Goal: Task Accomplishment & Management: Manage account settings

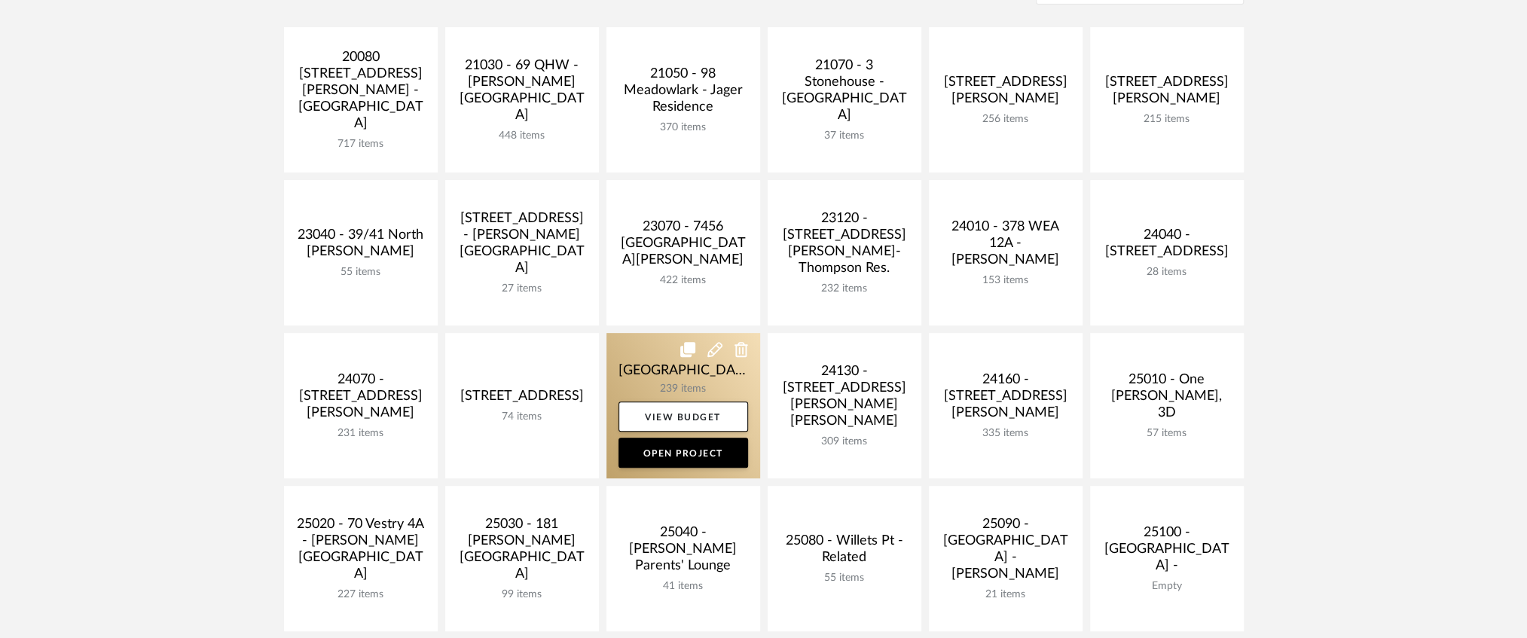
scroll to position [251, 0]
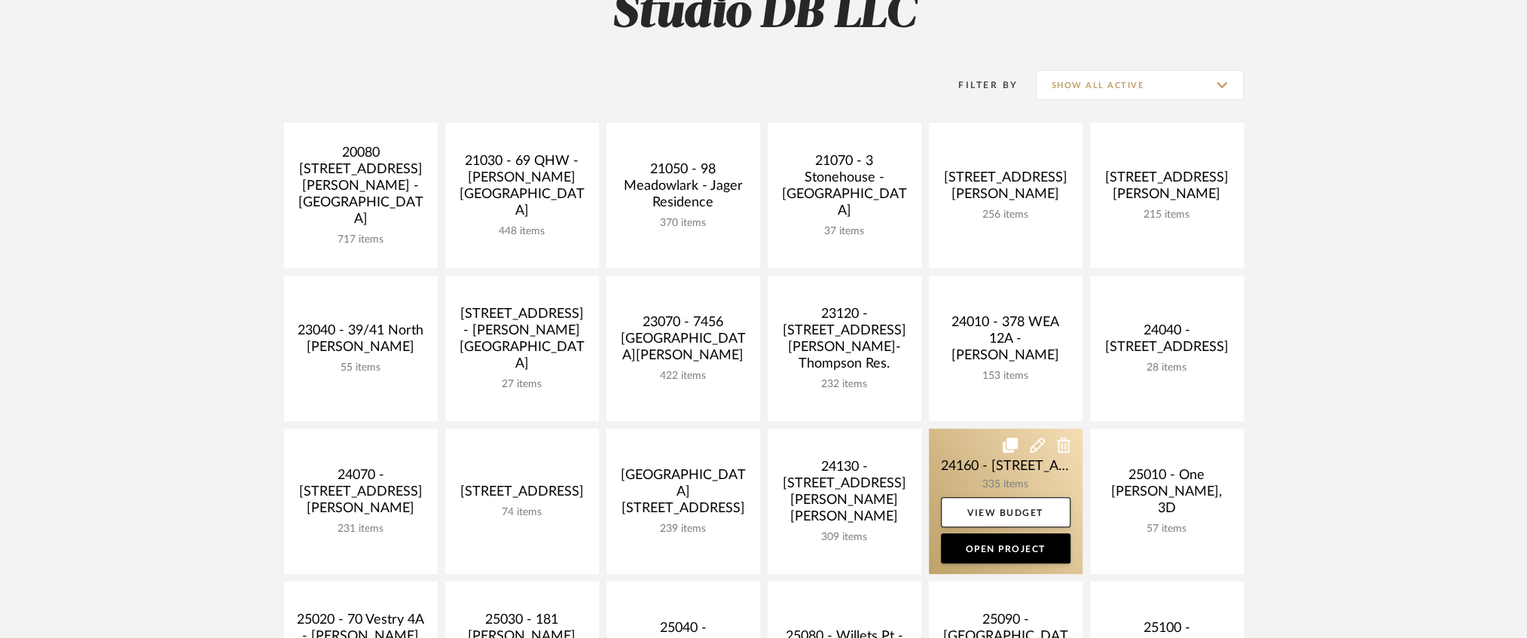
click at [984, 461] on link at bounding box center [1006, 501] width 154 height 145
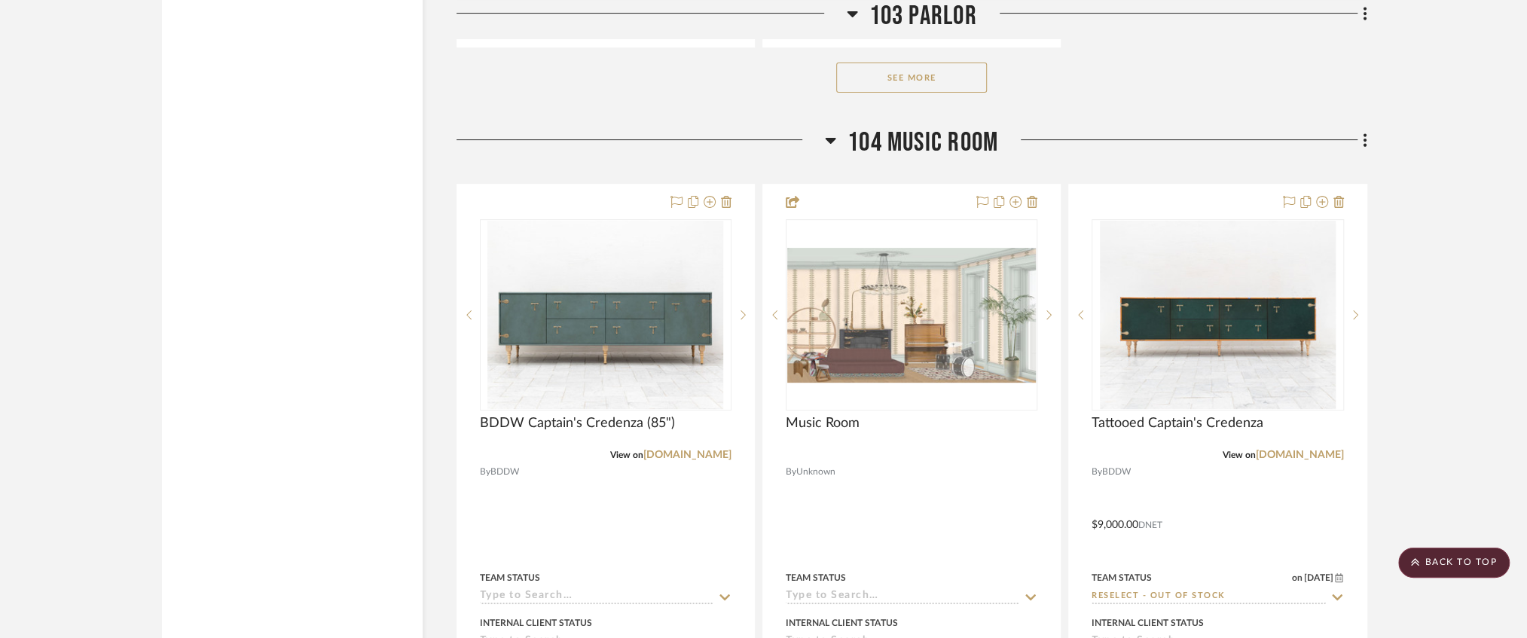
scroll to position [23261, 0]
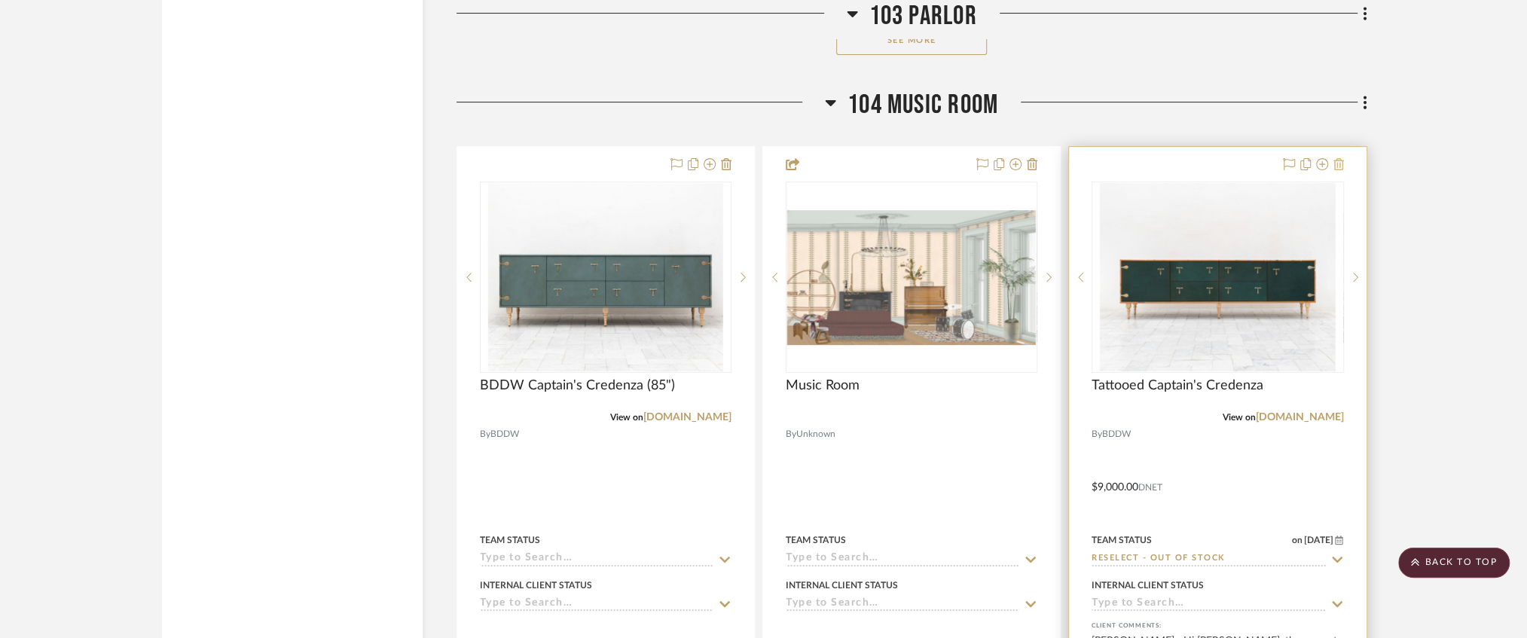
click at [1339, 170] on icon at bounding box center [1339, 164] width 11 height 12
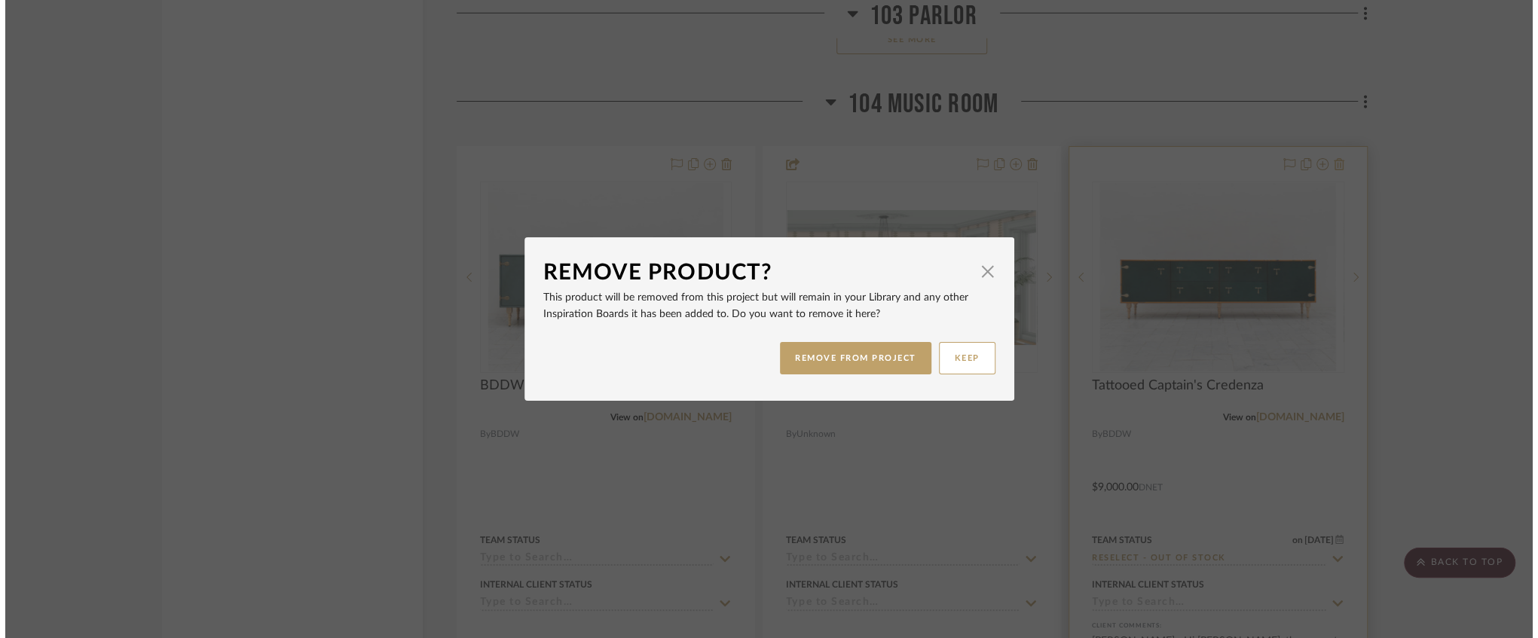
scroll to position [0, 0]
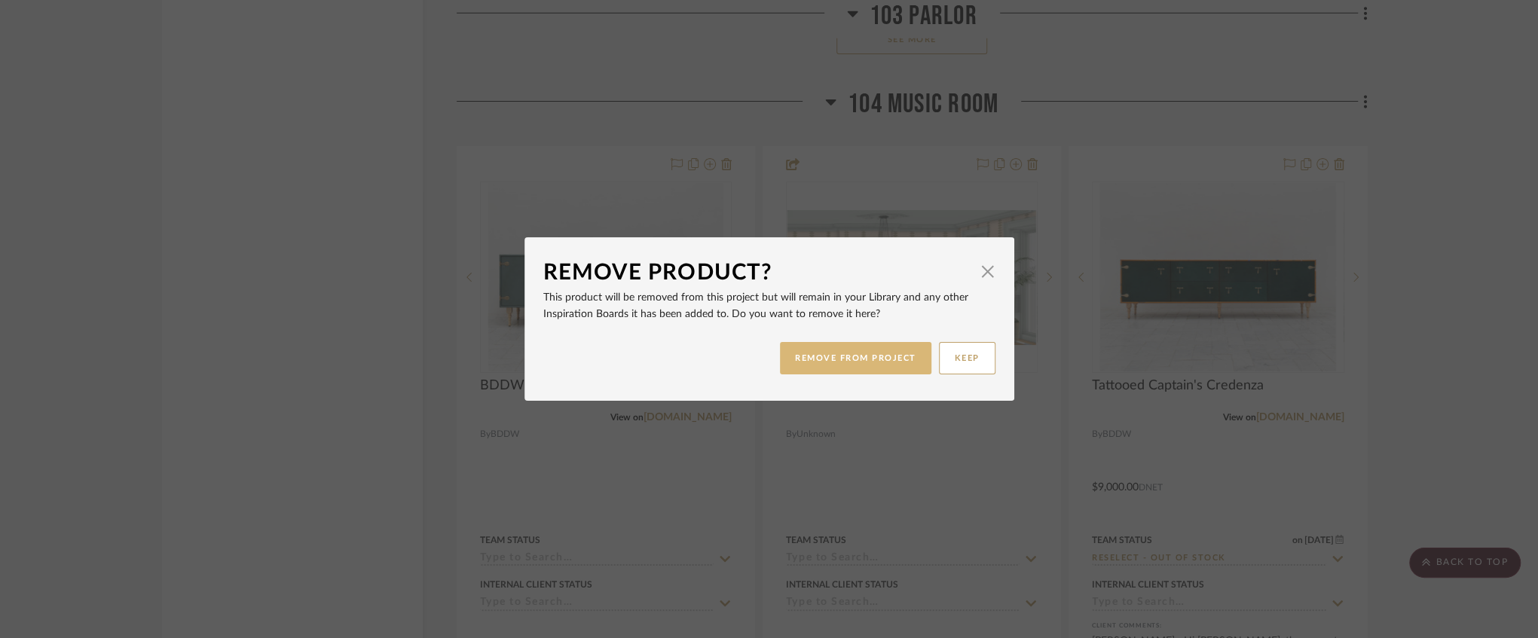
click at [850, 362] on button "REMOVE FROM PROJECT" at bounding box center [855, 358] width 151 height 32
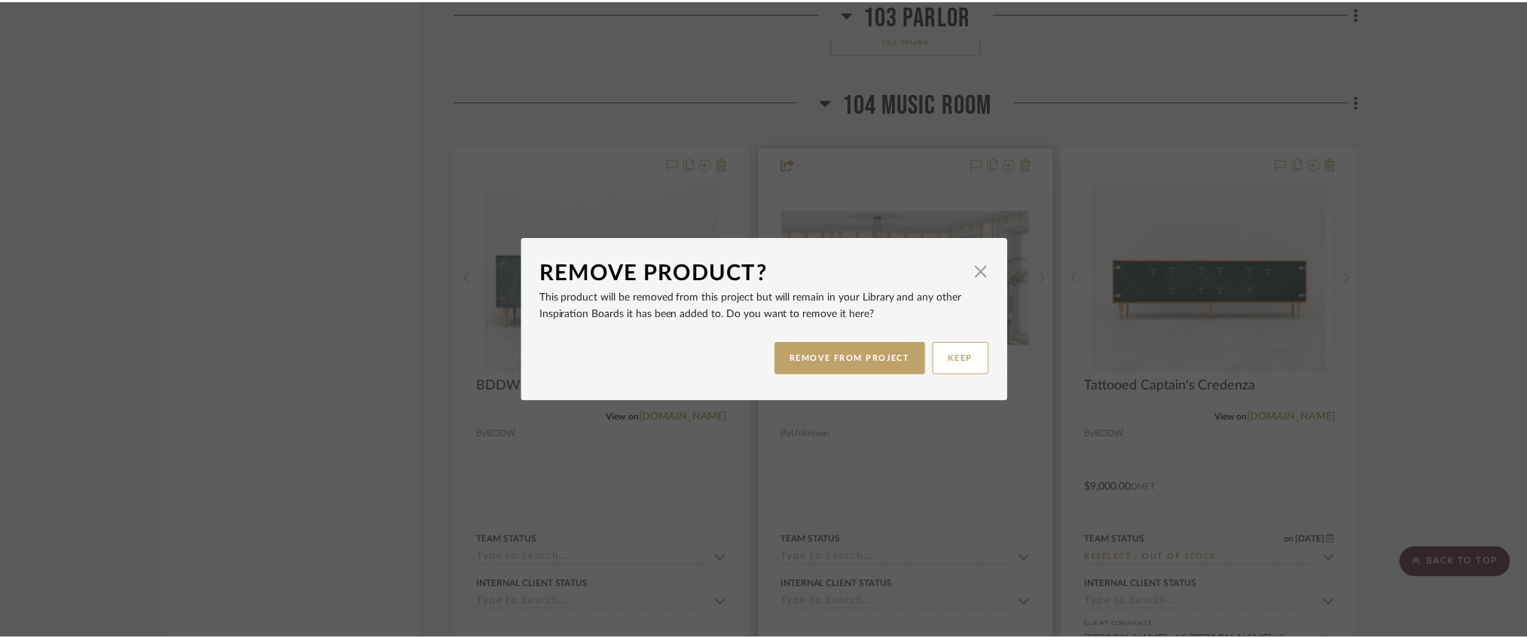
scroll to position [23261, 0]
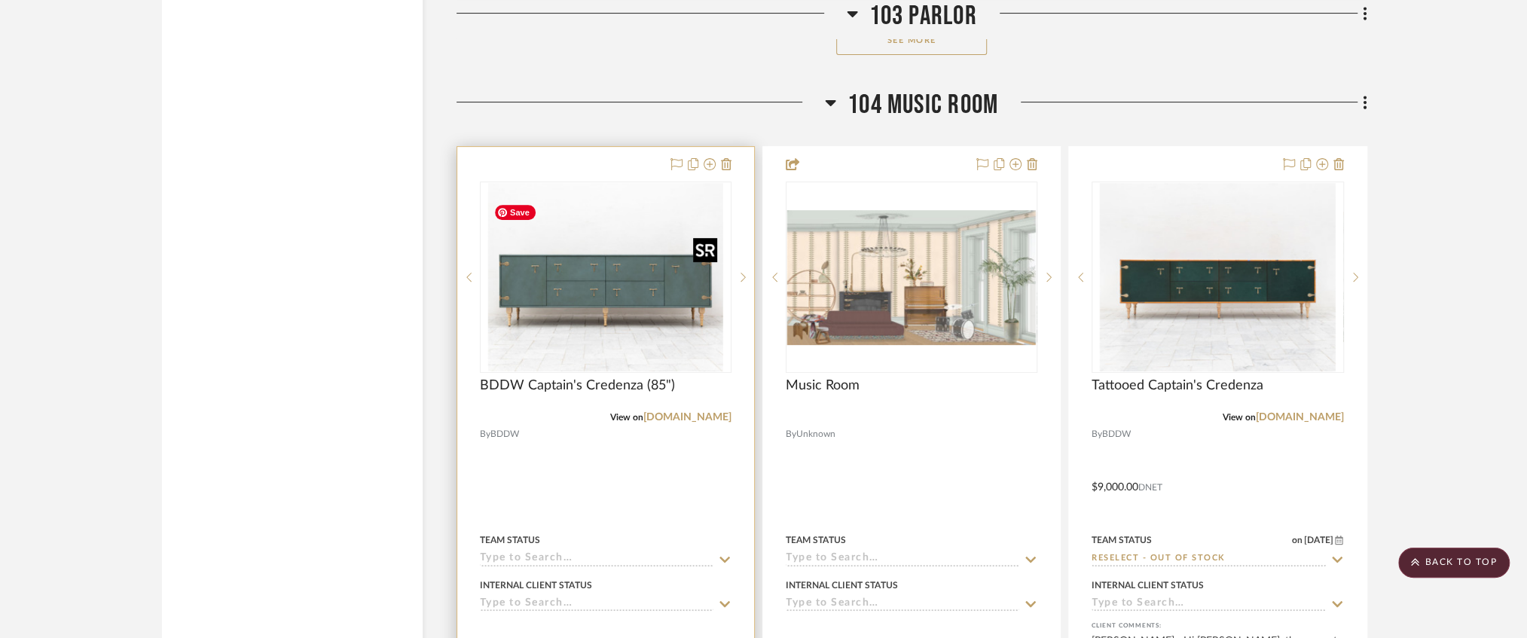
click at [669, 297] on img "0" at bounding box center [605, 277] width 236 height 188
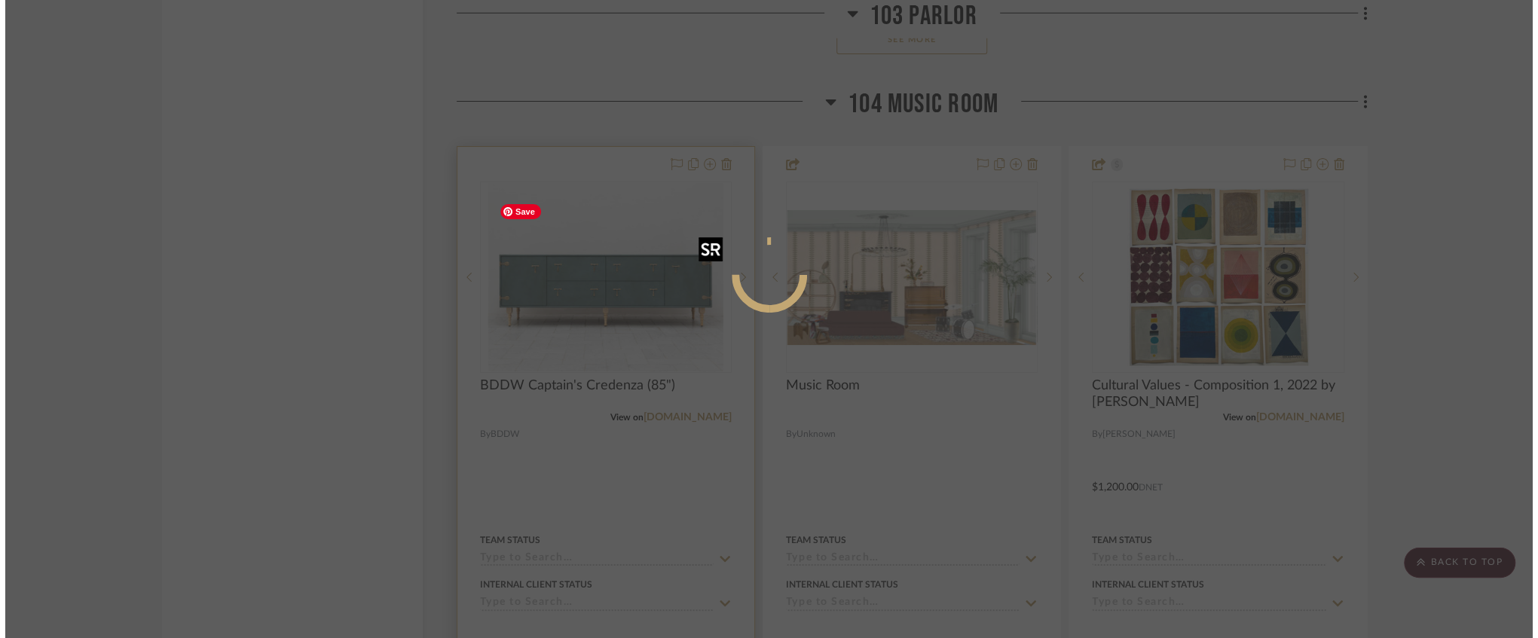
scroll to position [0, 0]
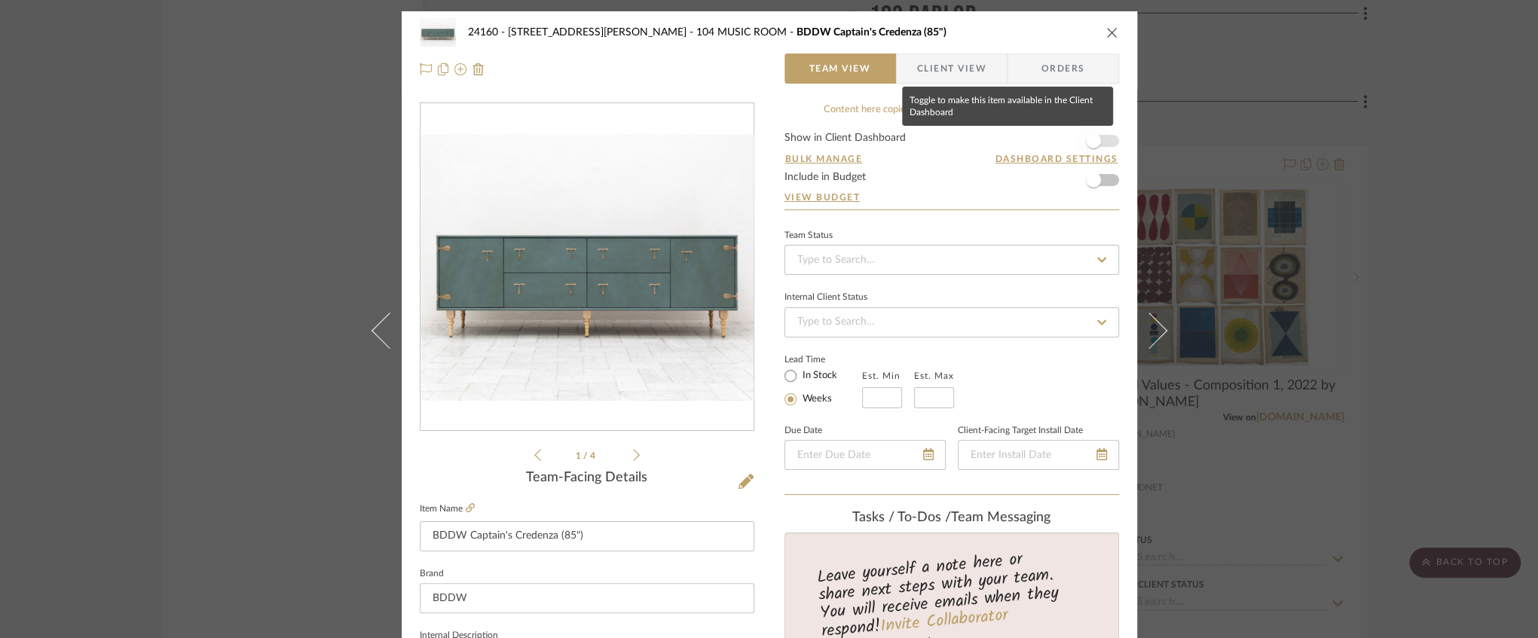
click at [1098, 139] on span "button" at bounding box center [1093, 140] width 33 height 33
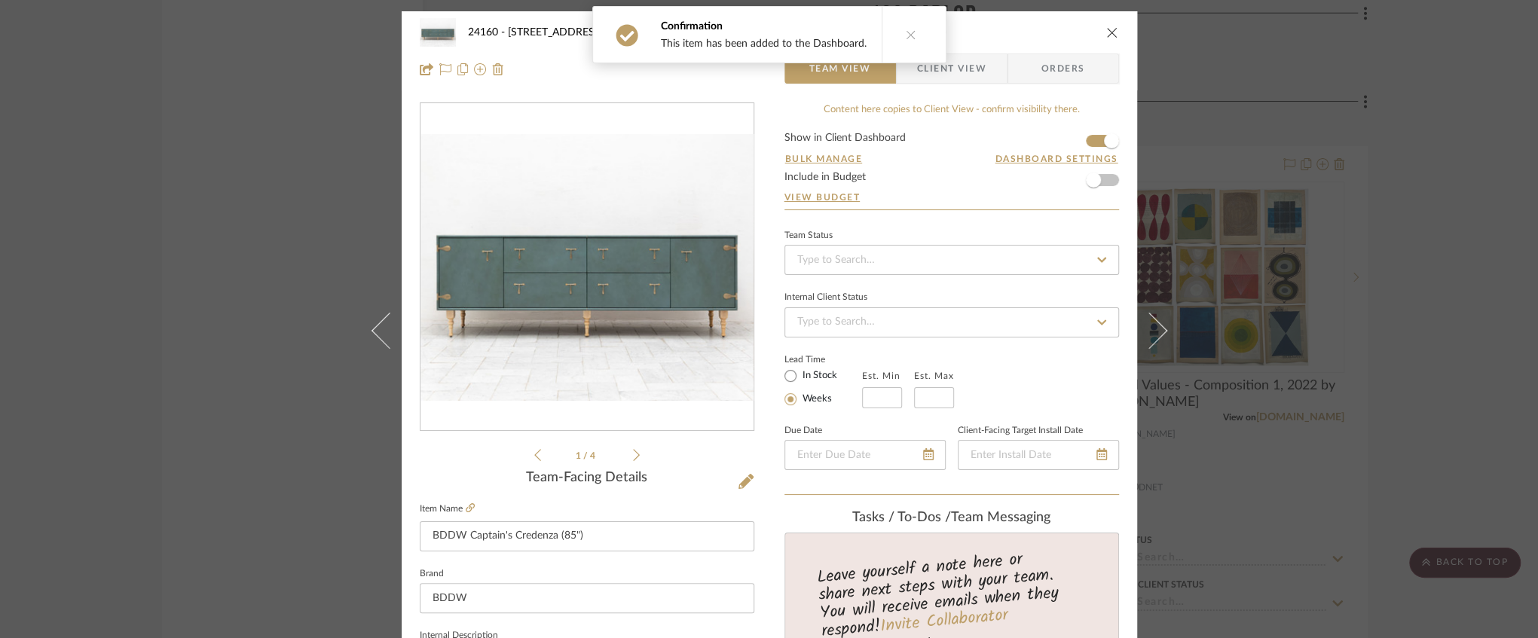
click at [909, 35] on button at bounding box center [910, 35] width 58 height 56
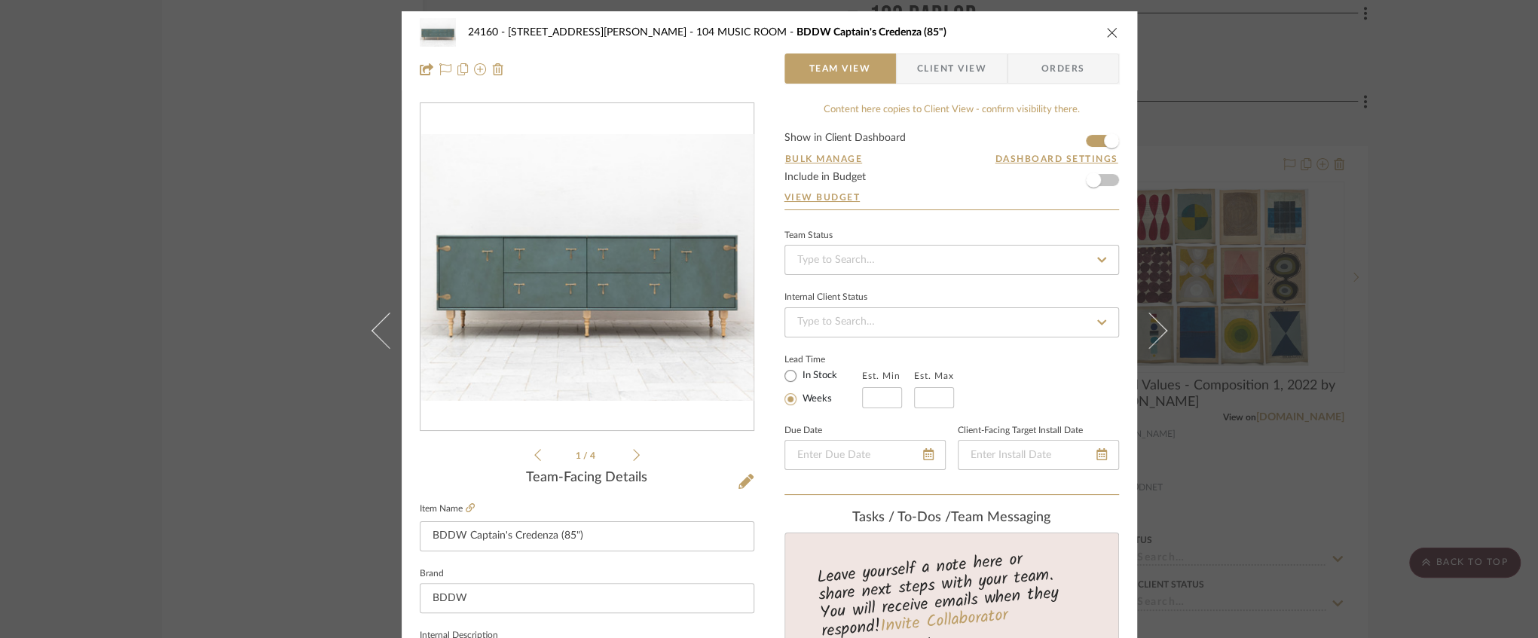
click at [921, 65] on span "Client View" at bounding box center [951, 68] width 69 height 30
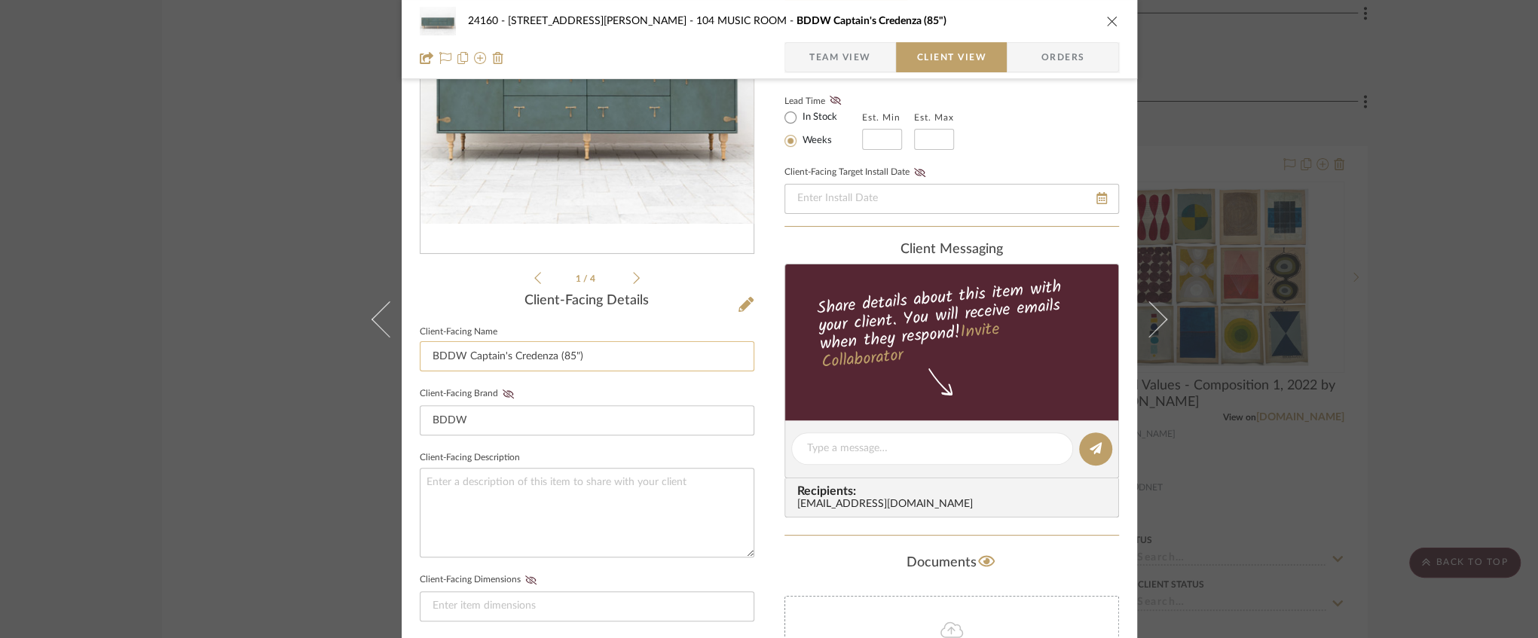
scroll to position [351, 0]
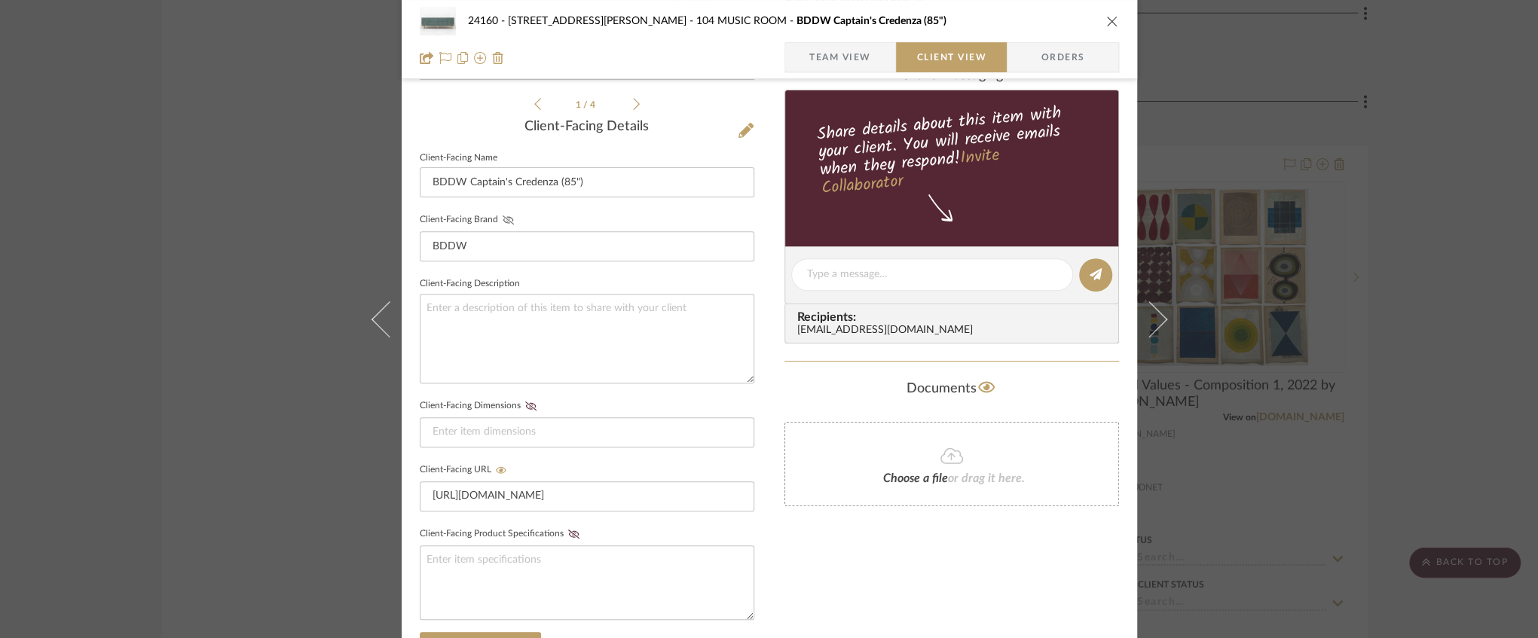
click at [504, 222] on icon at bounding box center [508, 219] width 11 height 9
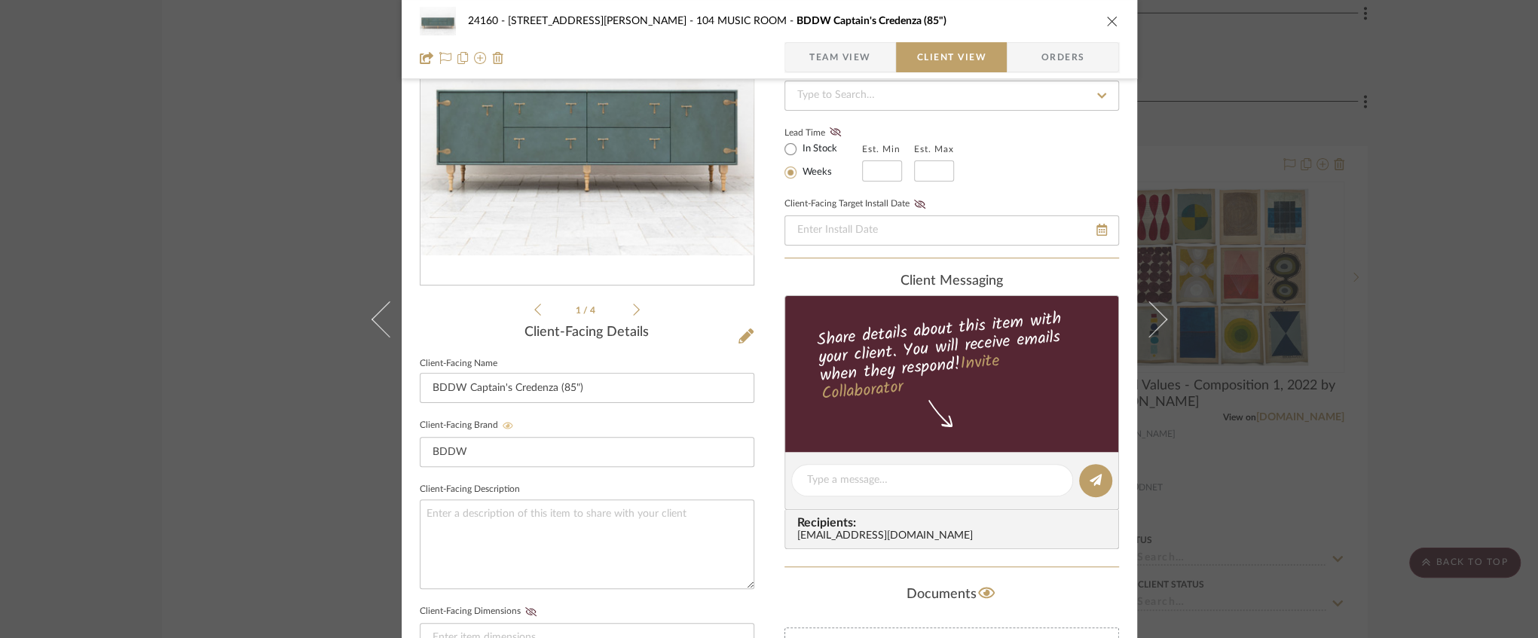
scroll to position [50, 0]
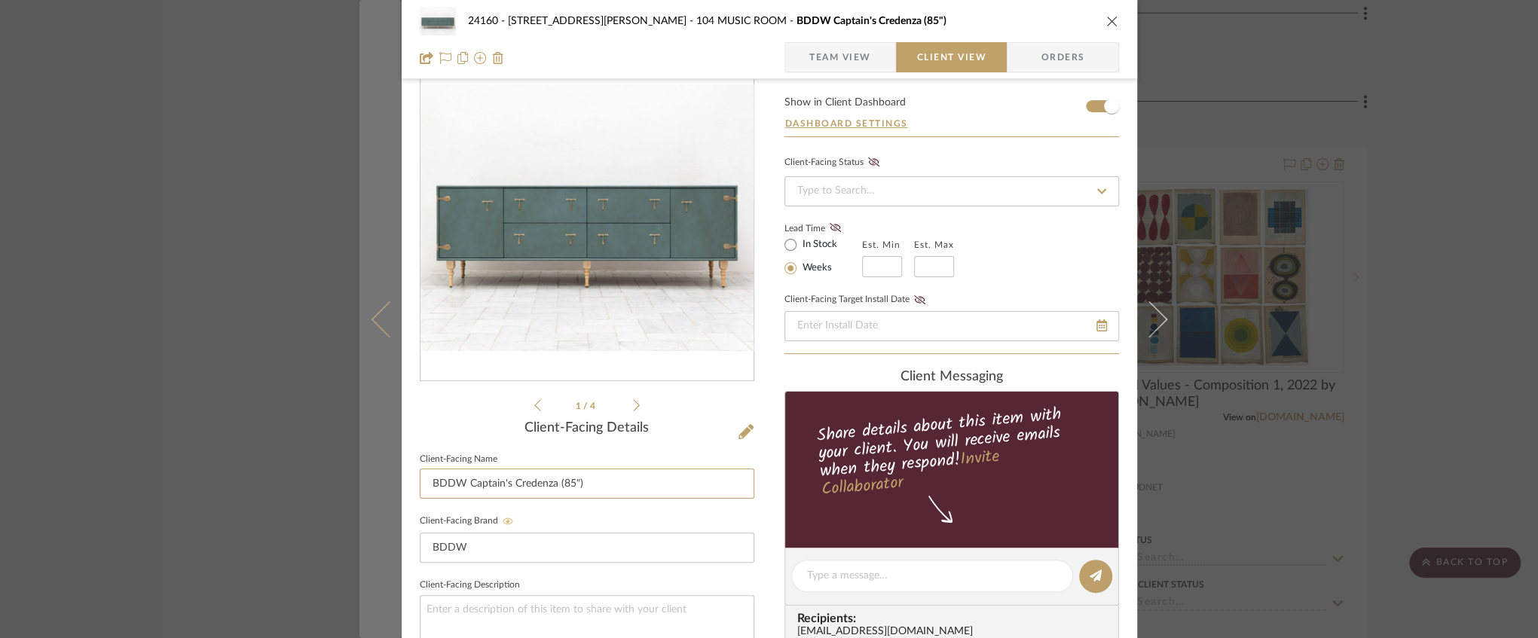
drag, startPoint x: 463, startPoint y: 487, endPoint x: 389, endPoint y: 480, distance: 74.2
click at [389, 480] on mat-dialog-content "24160 - [STREET_ADDRESS] - [PERSON_NAME] 104 MUSIC ROOM BDDW Captain's Credenza…" at bounding box center [769, 589] width 820 height 1254
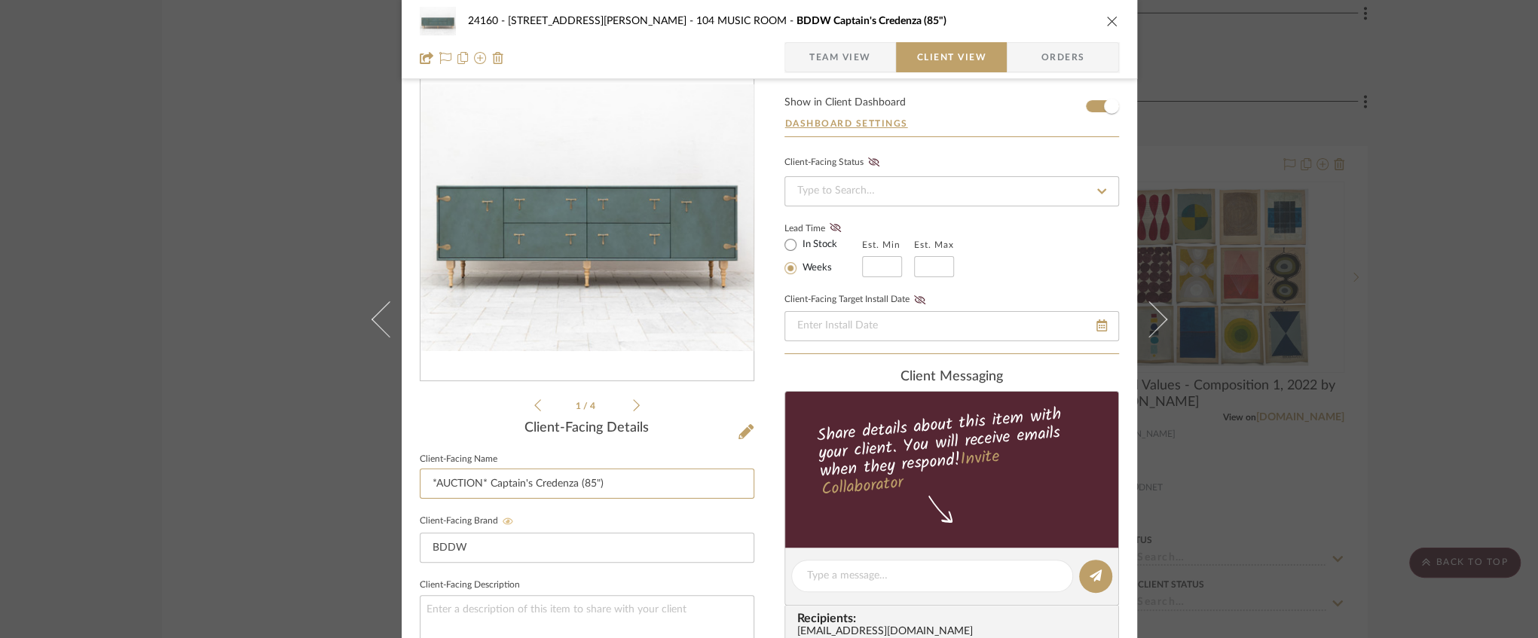
type input "*AUCTION* Captain's Credenza (85")"
click at [643, 503] on sr-form-field "Client-Facing Name *AUCTION* Captain's Credenza (85")" at bounding box center [587, 480] width 335 height 63
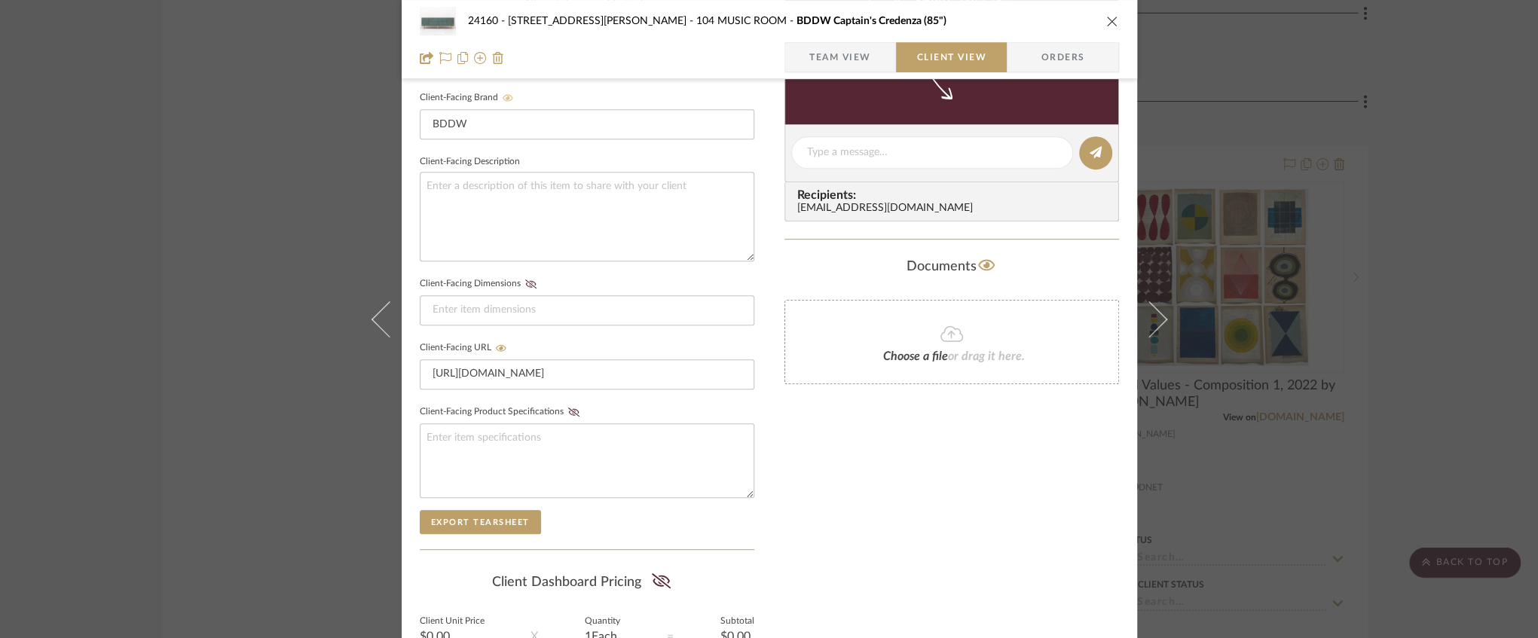
scroll to position [603, 0]
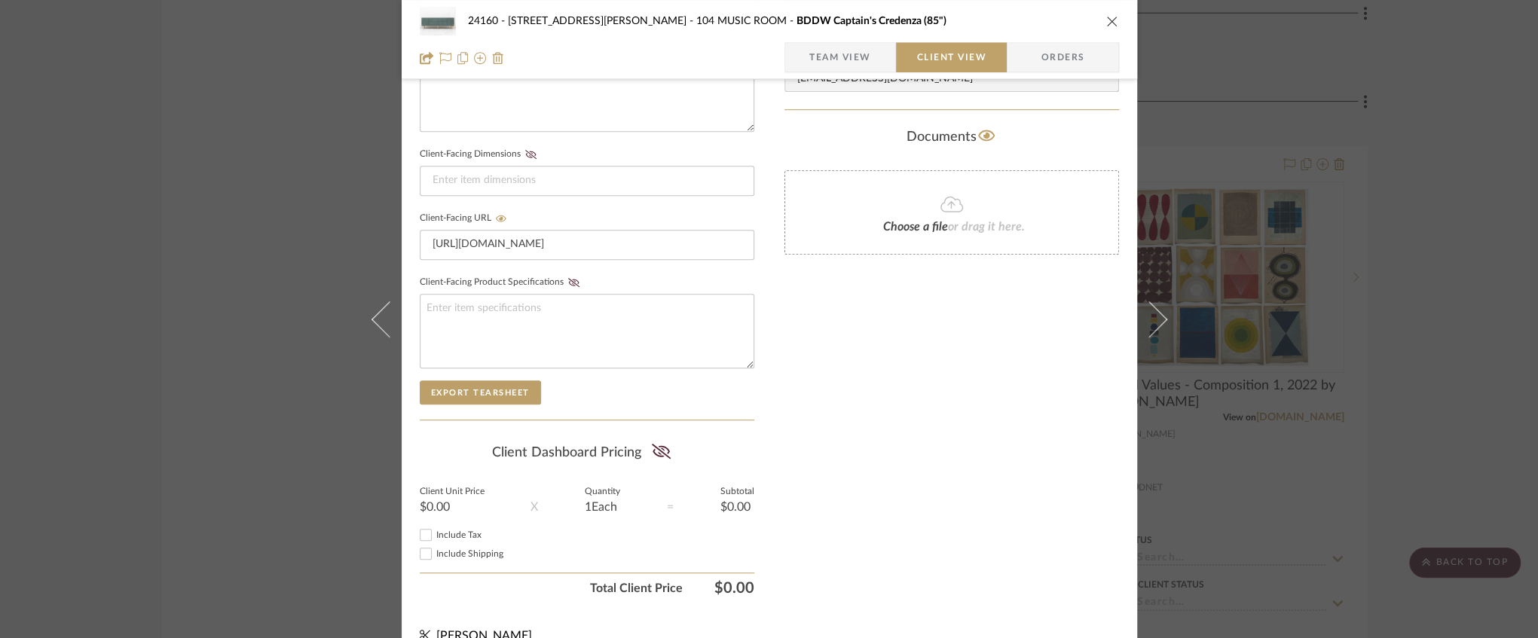
click at [832, 57] on span "Team View" at bounding box center [840, 57] width 62 height 30
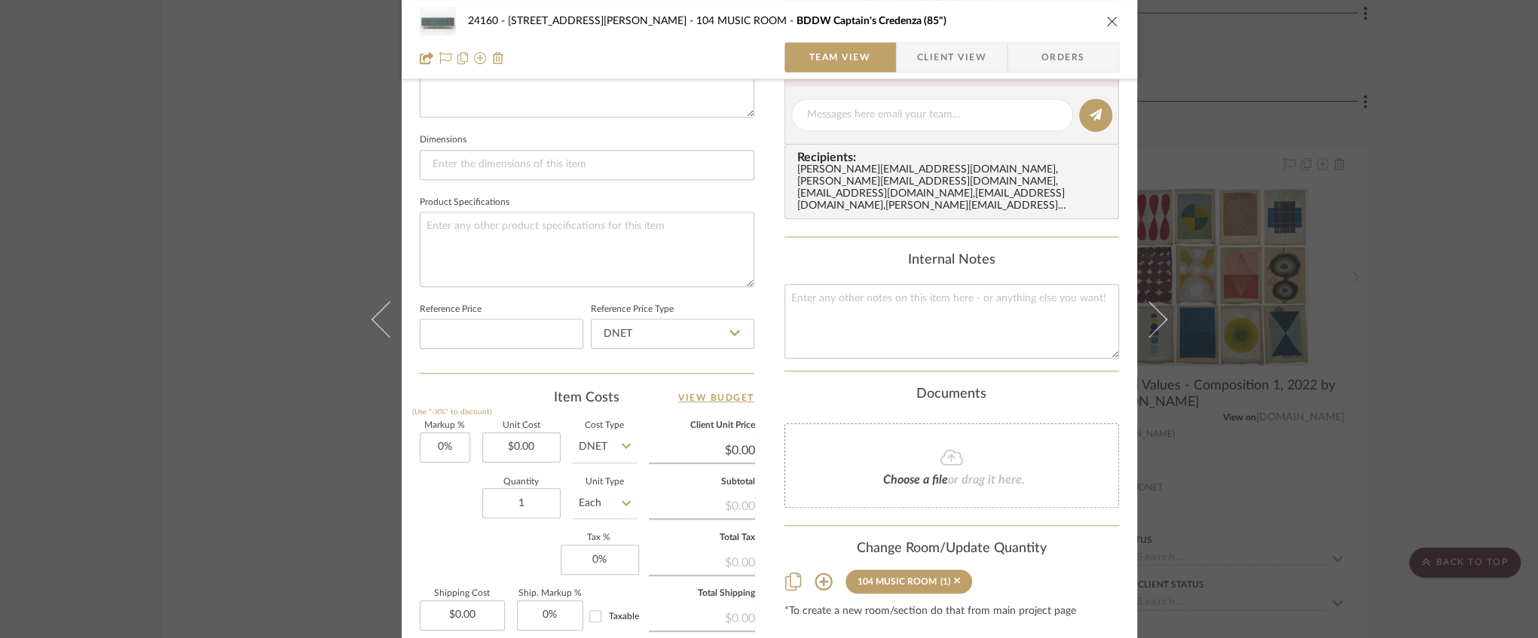
scroll to position [753, 0]
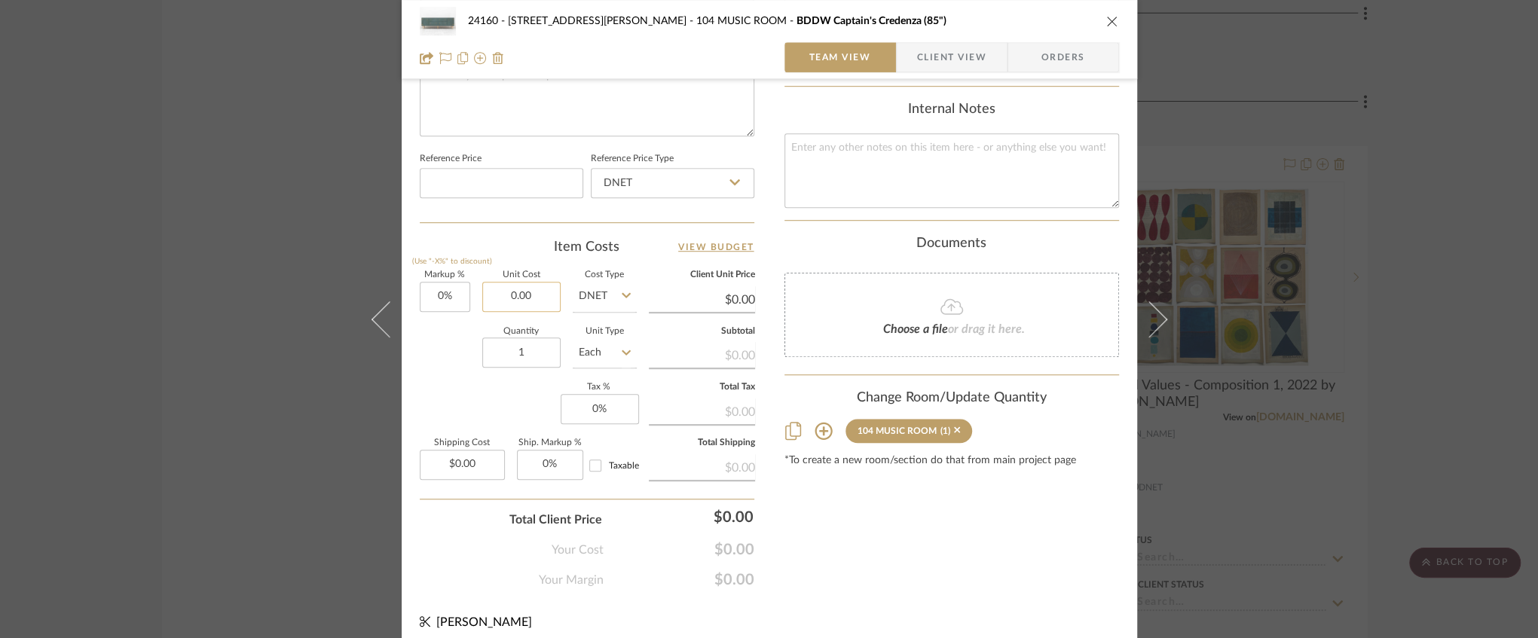
click at [523, 292] on input "0.00" at bounding box center [521, 297] width 78 height 30
type input "$17,500.00"
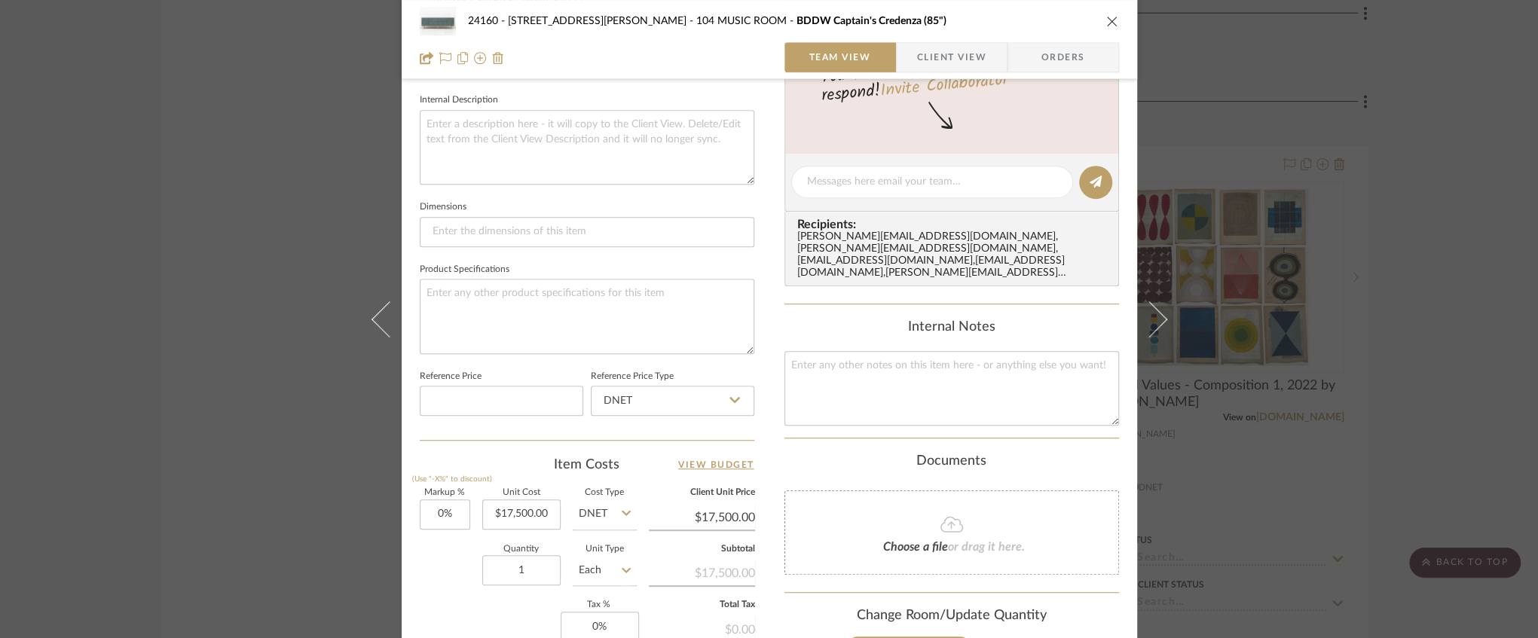
scroll to position [402, 0]
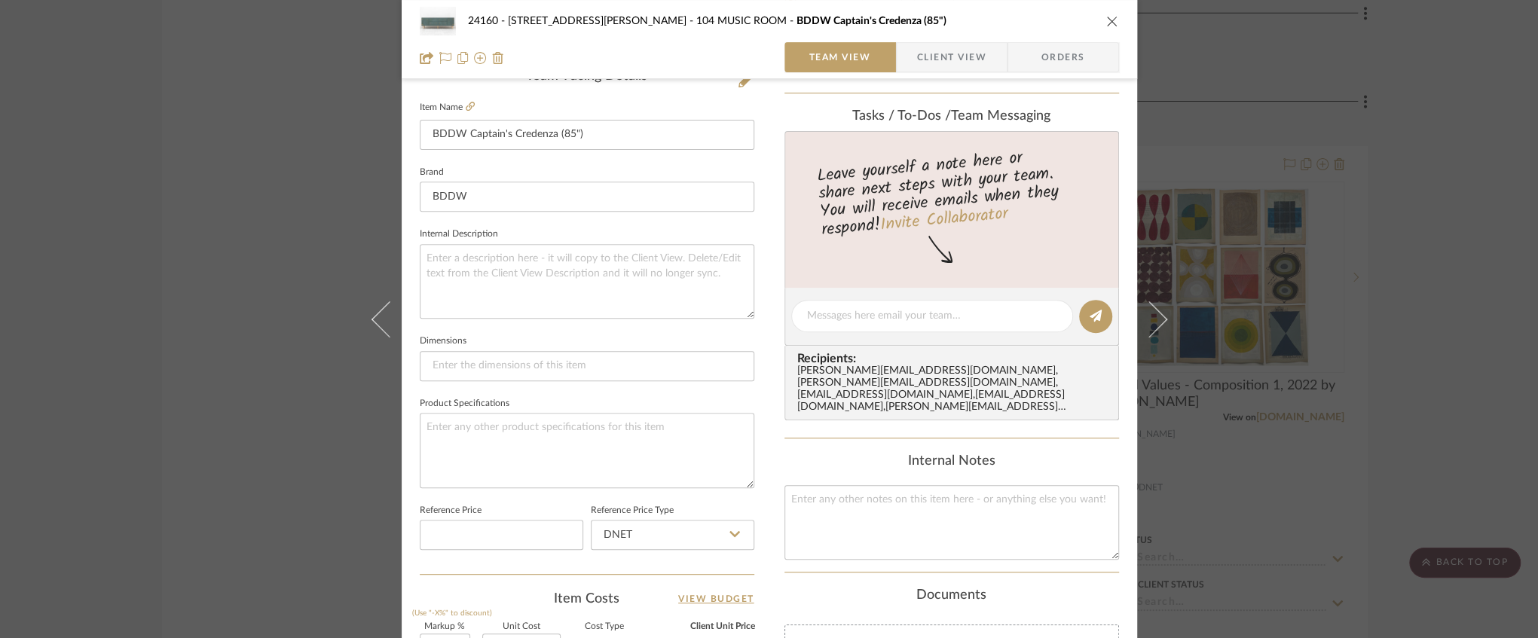
click at [1106, 20] on icon "close" at bounding box center [1112, 21] width 12 height 12
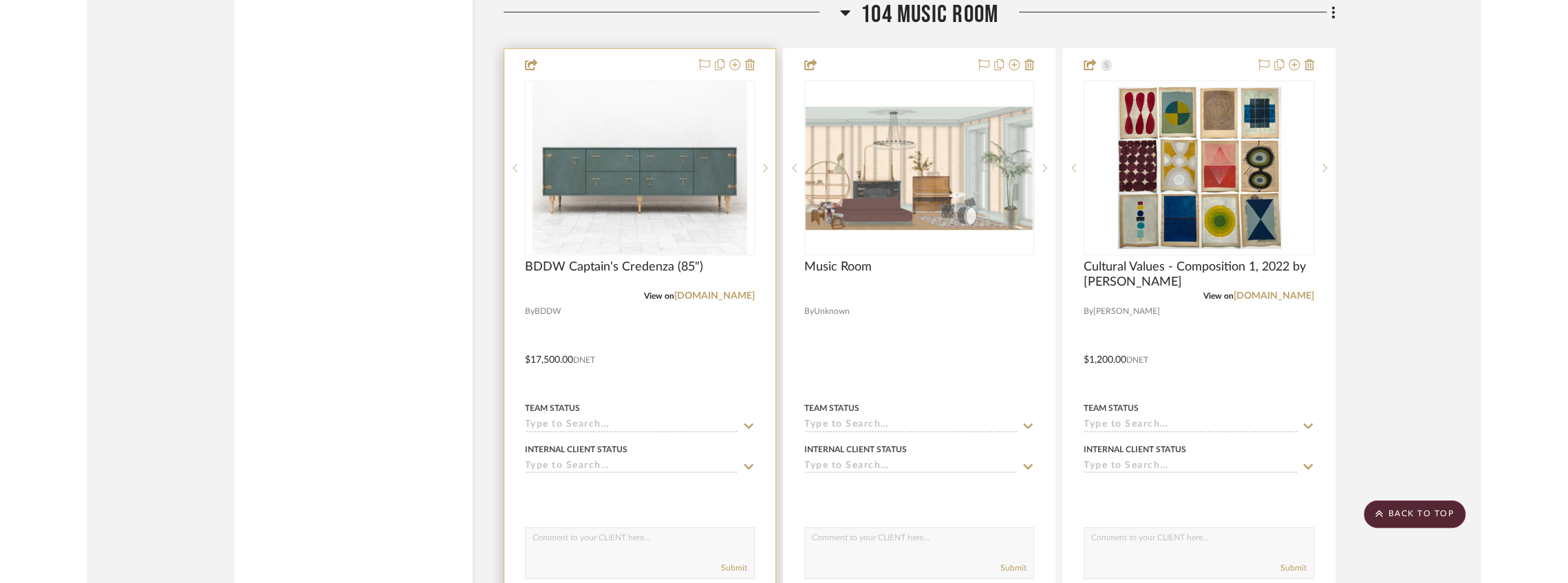
scroll to position [21301, 0]
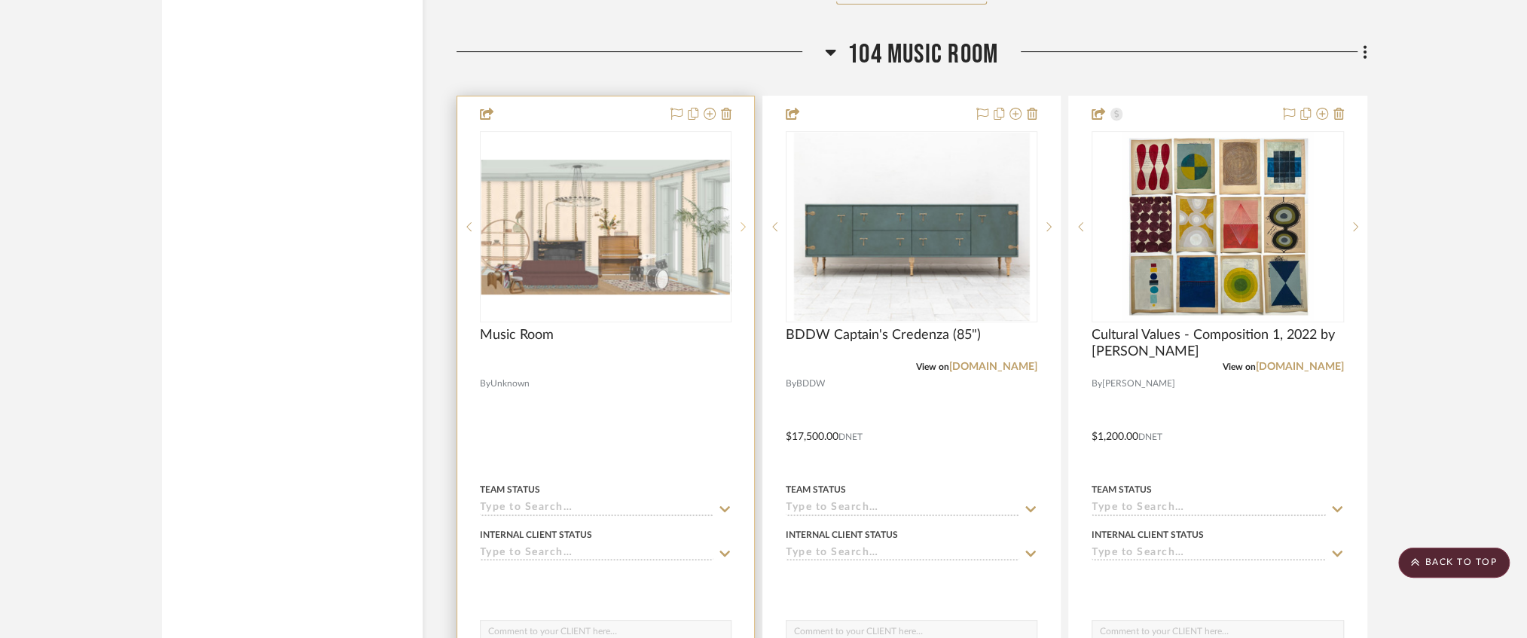
click at [746, 232] on sr-next-btn at bounding box center [743, 227] width 23 height 11
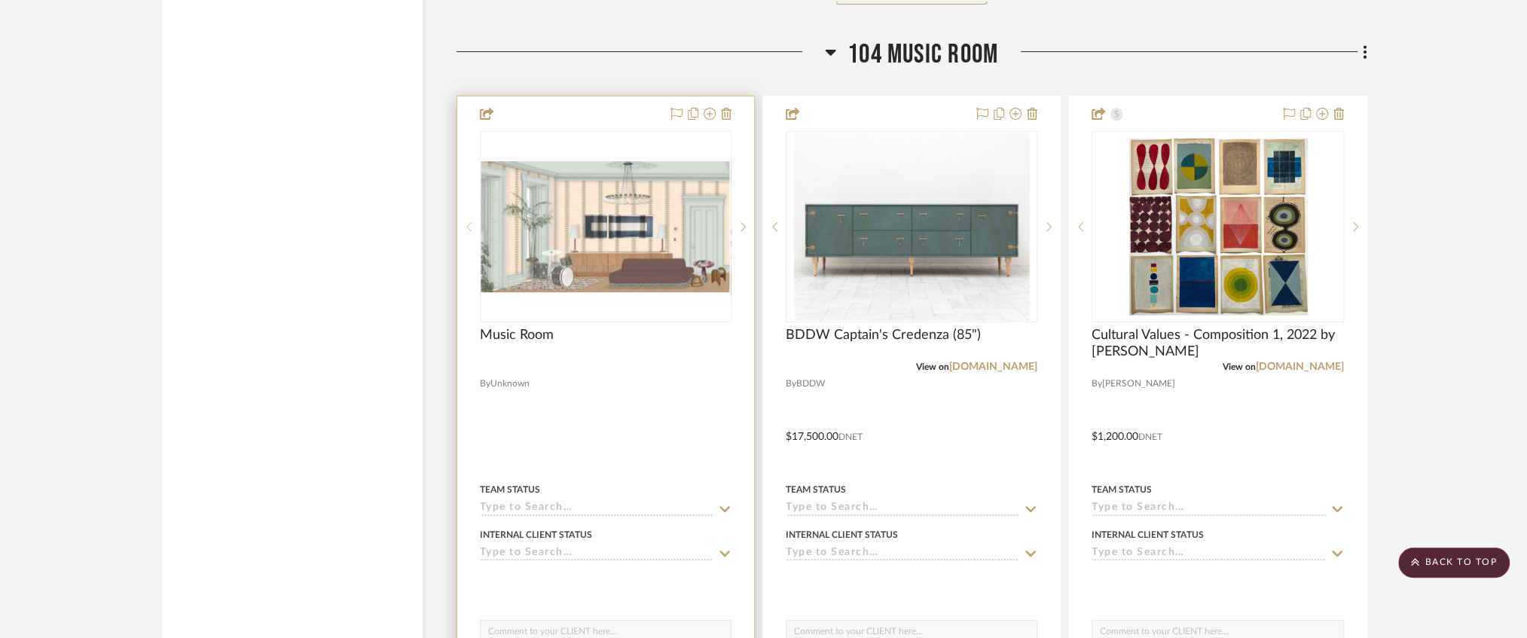
click at [464, 232] on sr-prev-btn at bounding box center [468, 227] width 23 height 11
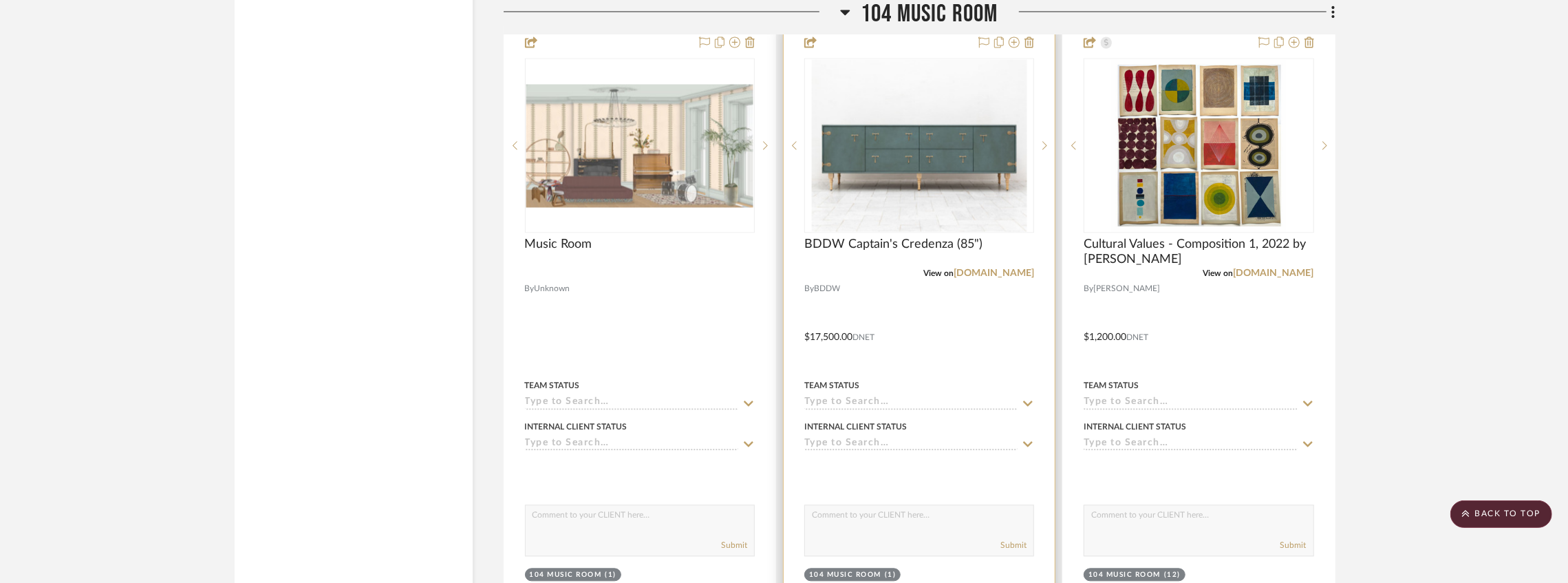
scroll to position [21256, 0]
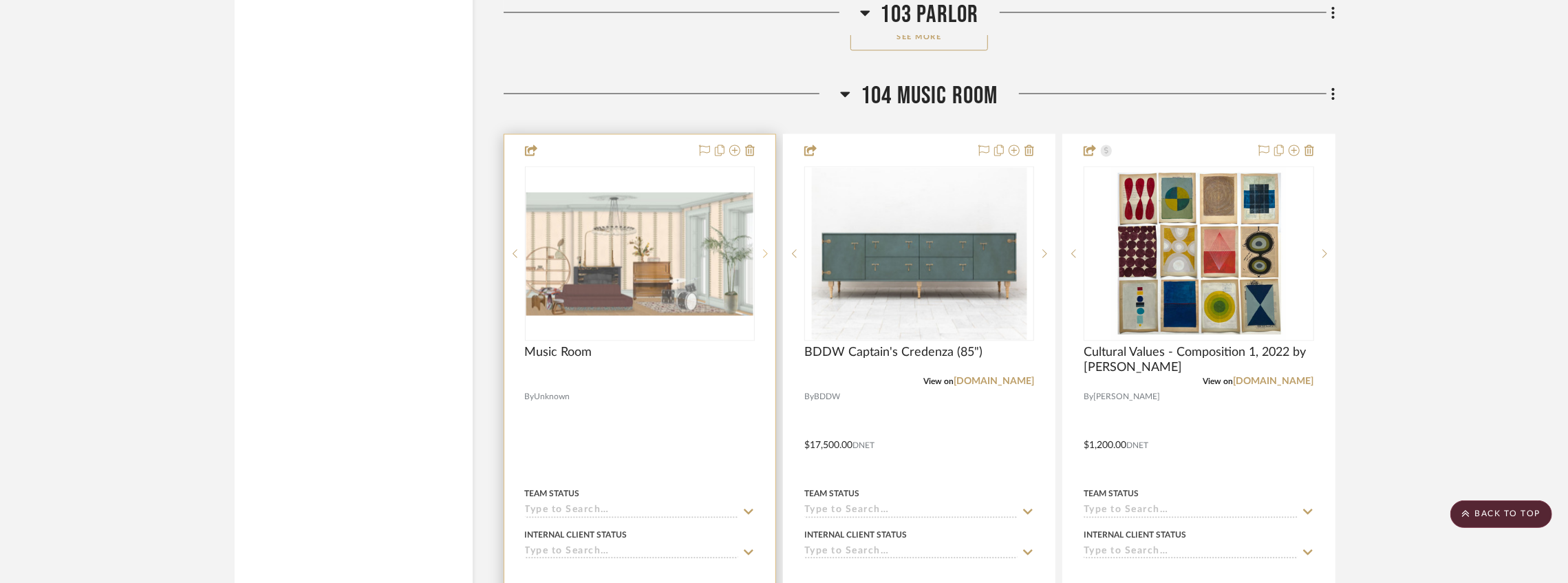
click at [767, 259] on icon at bounding box center [765, 253] width 5 height 10
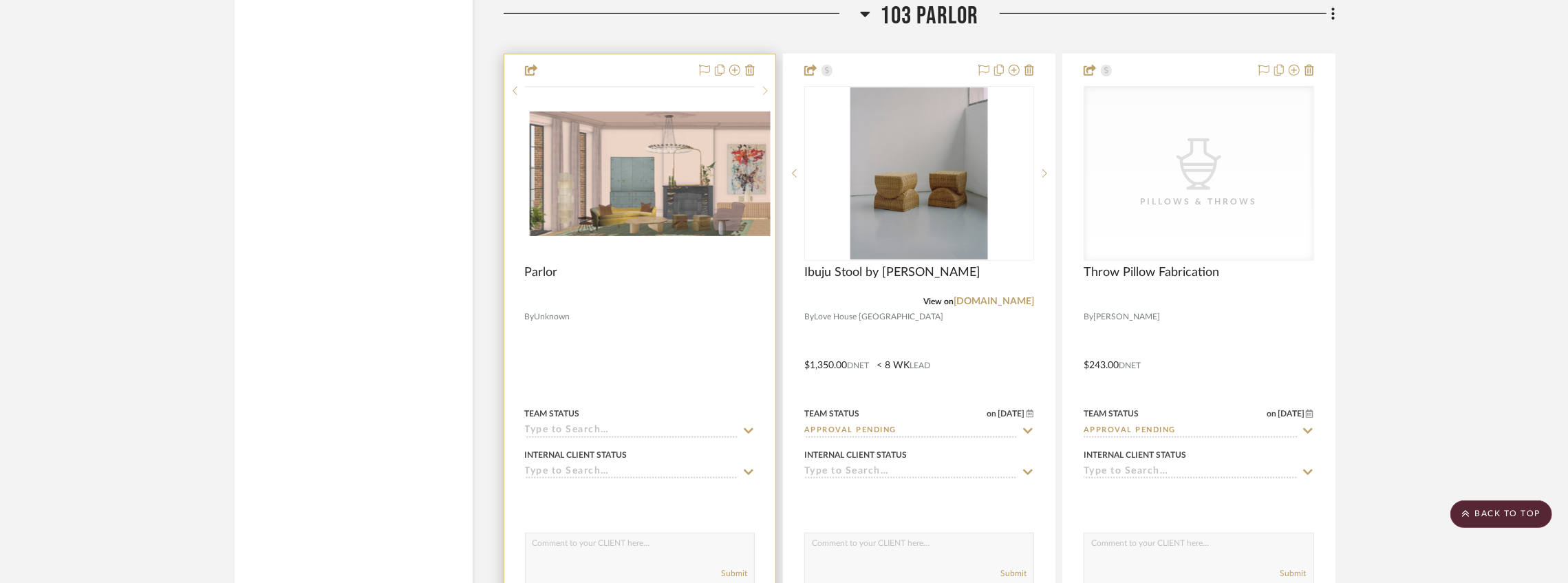
scroll to position [19236, 0]
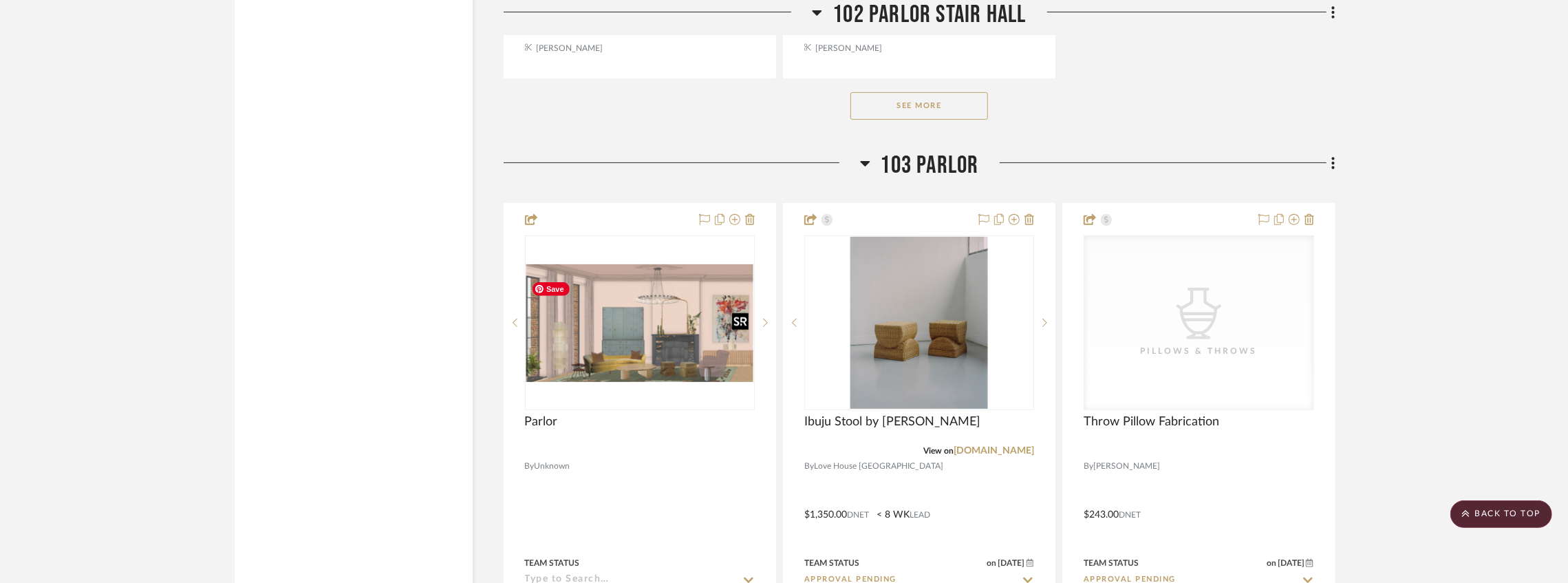
drag, startPoint x: 651, startPoint y: 381, endPoint x: 413, endPoint y: 366, distance: 238.5
drag, startPoint x: 451, startPoint y: 345, endPoint x: 325, endPoint y: 323, distance: 127.9
